Goal: Navigation & Orientation: Find specific page/section

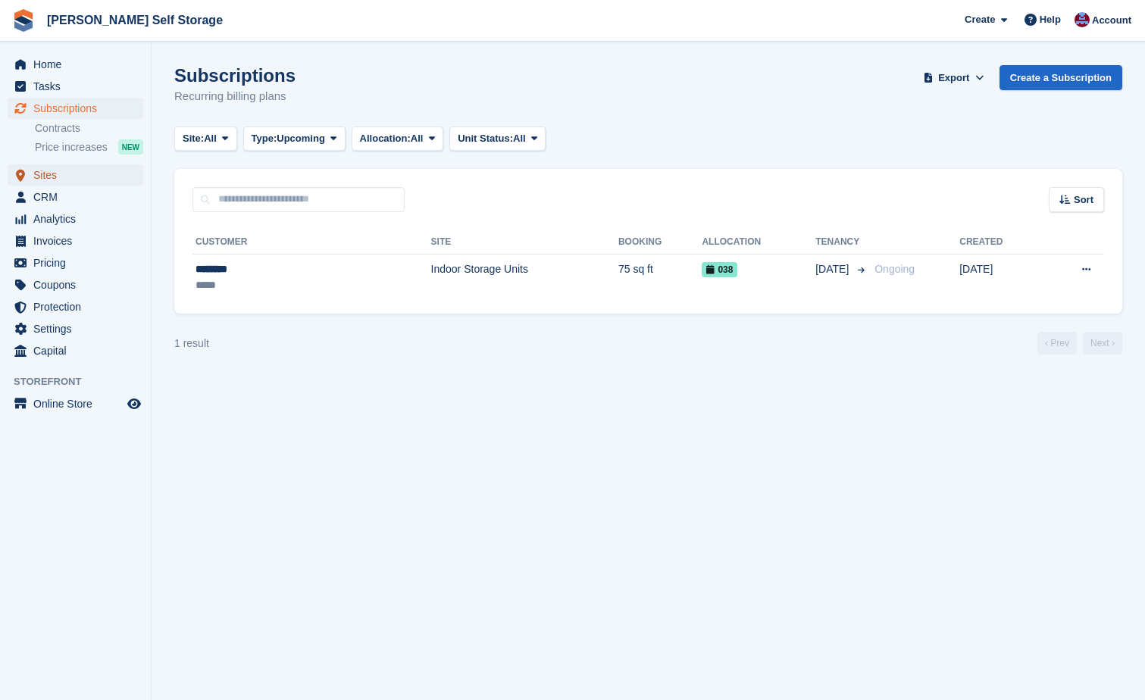
click at [41, 174] on span "Sites" at bounding box center [78, 174] width 91 height 21
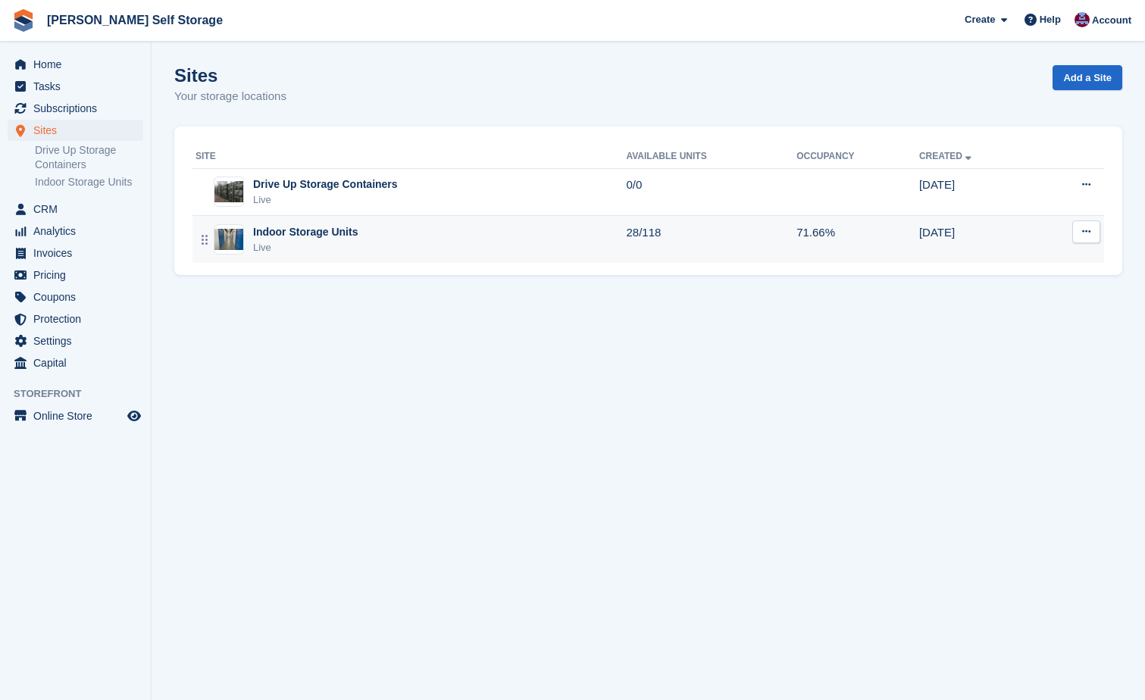
click at [300, 234] on div "Indoor Storage Units" at bounding box center [305, 232] width 105 height 16
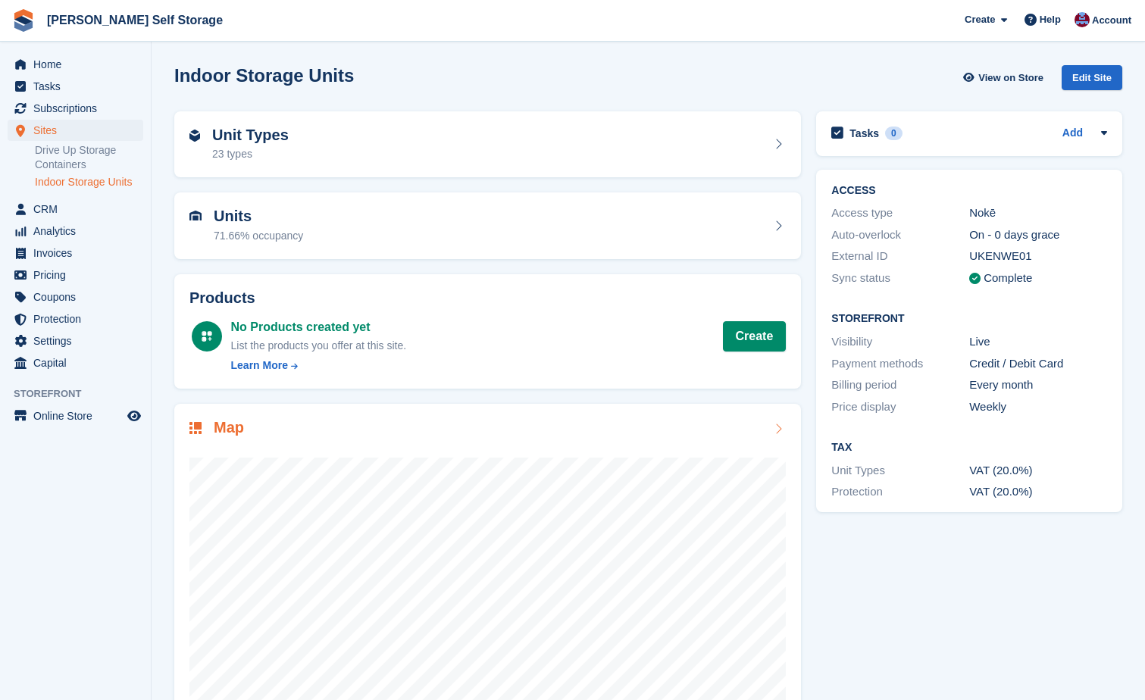
click at [619, 422] on div "Map" at bounding box center [487, 429] width 596 height 20
